Goal: Find specific page/section: Find specific page/section

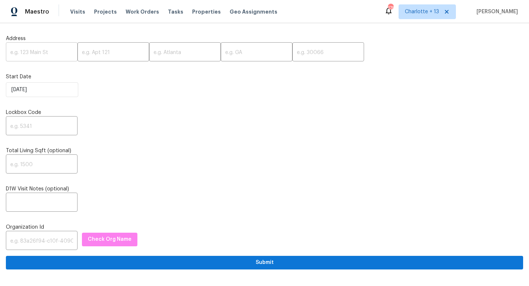
click at [27, 50] on input "text" at bounding box center [42, 52] width 72 height 17
paste input "1001 Ridgecrest Dr, McKinney, TX 75069"
drag, startPoint x: 70, startPoint y: 52, endPoint x: 52, endPoint y: 52, distance: 18.0
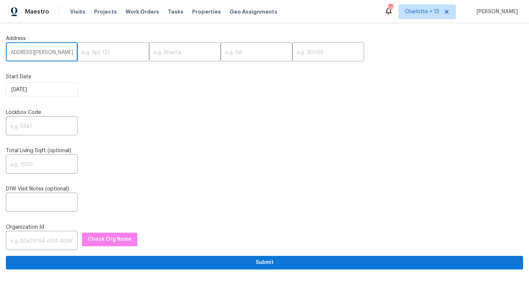
click at [52, 52] on input "1001 Ridgecrest Dr, McKinney, TX 75069" at bounding box center [42, 52] width 72 height 17
type input "1001 Ridgecrest Dr, McKinney, TX"
click at [292, 49] on input "text" at bounding box center [328, 52] width 72 height 17
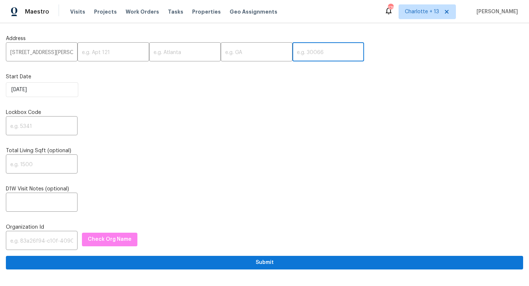
paste input "75069"
type input "75069"
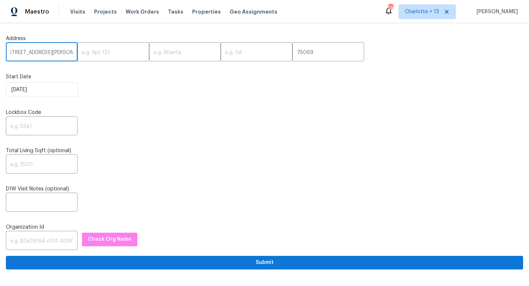
scroll to position [0, 25]
click at [57, 51] on input "1001 Ridgecrest Dr, McKinney, TX" at bounding box center [42, 52] width 72 height 17
type input "1001 Ridgecrest Dr, TX"
click at [181, 53] on input "text" at bounding box center [185, 52] width 72 height 17
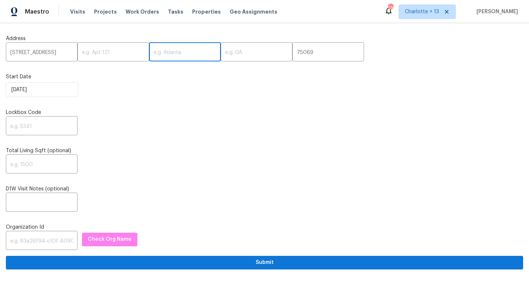
paste input "McKinney,"
type input "McKinney"
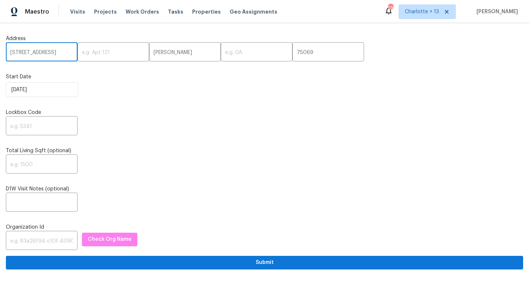
drag, startPoint x: 60, startPoint y: 52, endPoint x: 66, endPoint y: 51, distance: 5.9
click at [66, 51] on input "1001 Ridgecrest Dr, TX" at bounding box center [42, 52] width 72 height 17
type input "1001 Ridgecrest Dr,"
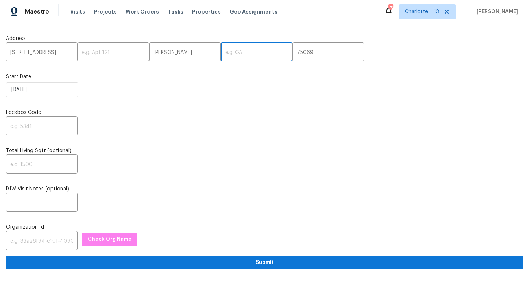
click at [221, 46] on input "text" at bounding box center [257, 52] width 72 height 17
paste input "TX"
type input "TX"
click at [63, 53] on input "1001 Ridgecrest Dr," at bounding box center [42, 52] width 72 height 17
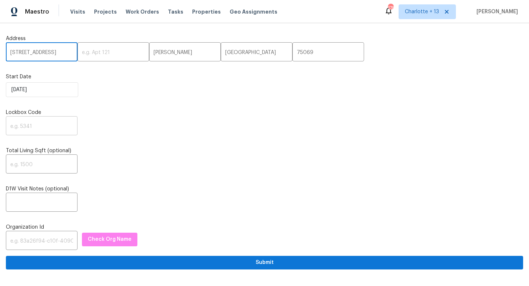
type input "1001 Ridgecrest Dr"
click at [35, 123] on input "text" at bounding box center [42, 126] width 72 height 17
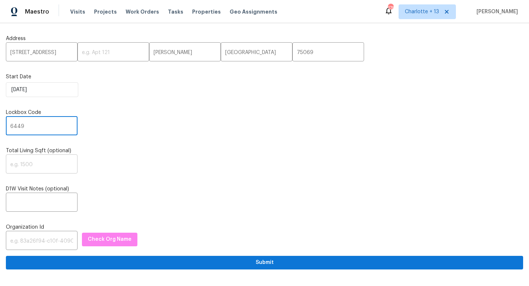
type input "6449"
click at [22, 169] on input "text" at bounding box center [42, 164] width 72 height 17
